Goal: Information Seeking & Learning: Learn about a topic

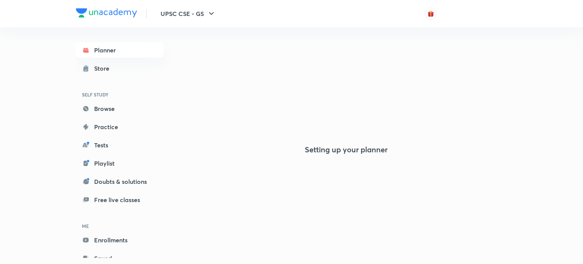
click at [376, 129] on div "Setting up your planner" at bounding box center [346, 119] width 322 height 236
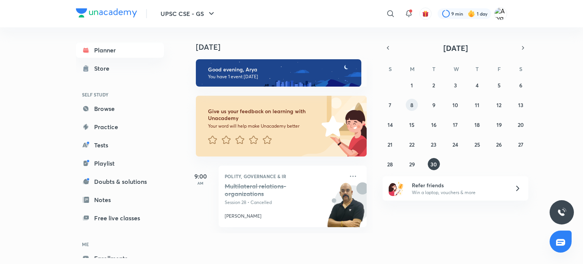
click at [413, 105] on abbr "8" at bounding box center [411, 104] width 3 height 7
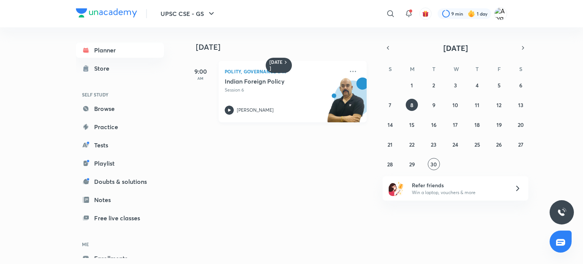
click at [325, 86] on img at bounding box center [346, 103] width 42 height 52
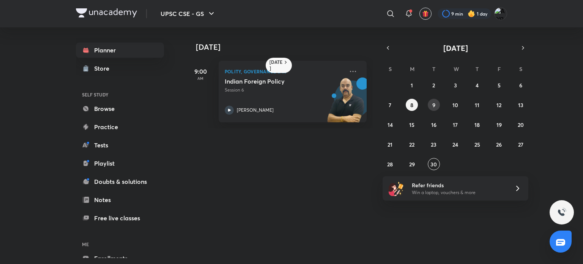
click at [436, 106] on button "9" at bounding box center [433, 105] width 12 height 12
click at [281, 88] on p "Session 7" at bounding box center [284, 89] width 119 height 7
